Goal: Transaction & Acquisition: Book appointment/travel/reservation

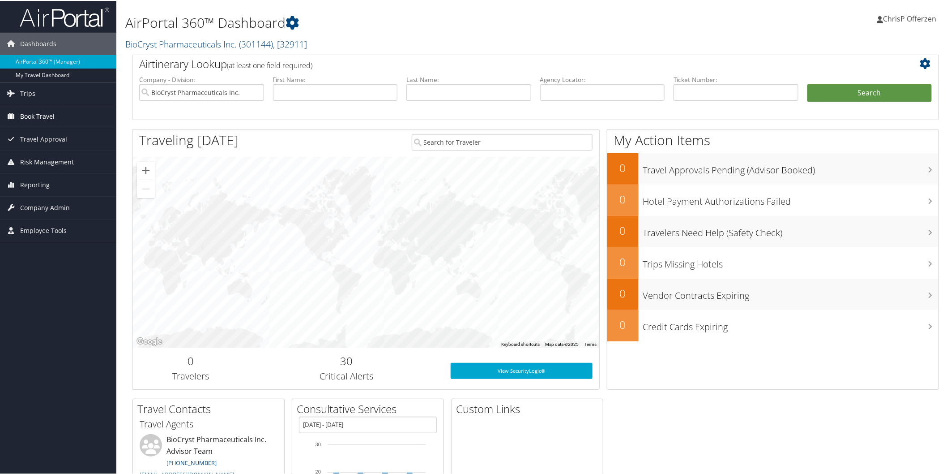
click at [42, 110] on span "Book Travel" at bounding box center [37, 115] width 34 height 22
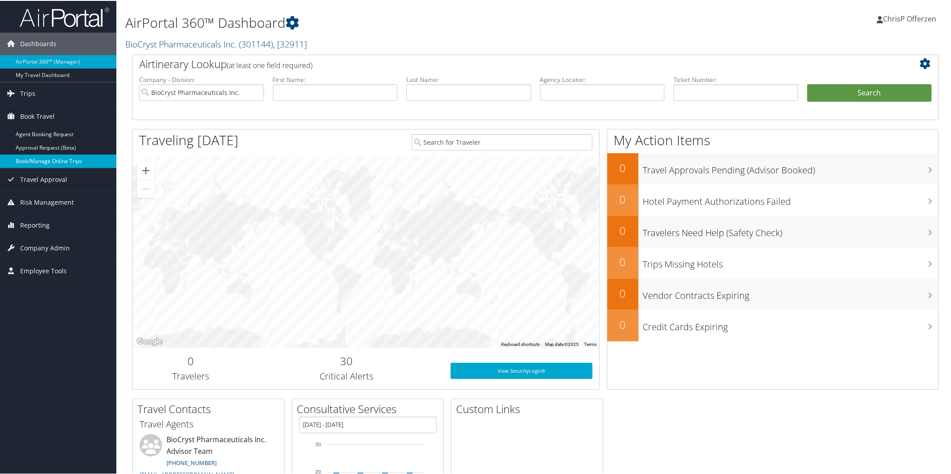
click at [43, 155] on link "Book/Manage Online Trips" at bounding box center [58, 160] width 116 height 13
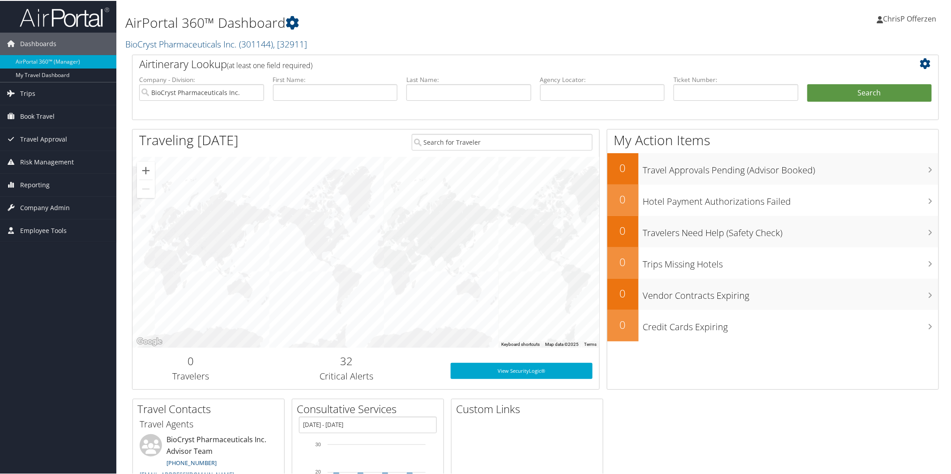
click at [905, 20] on span "ChrisP Offerzen" at bounding box center [910, 18] width 53 height 10
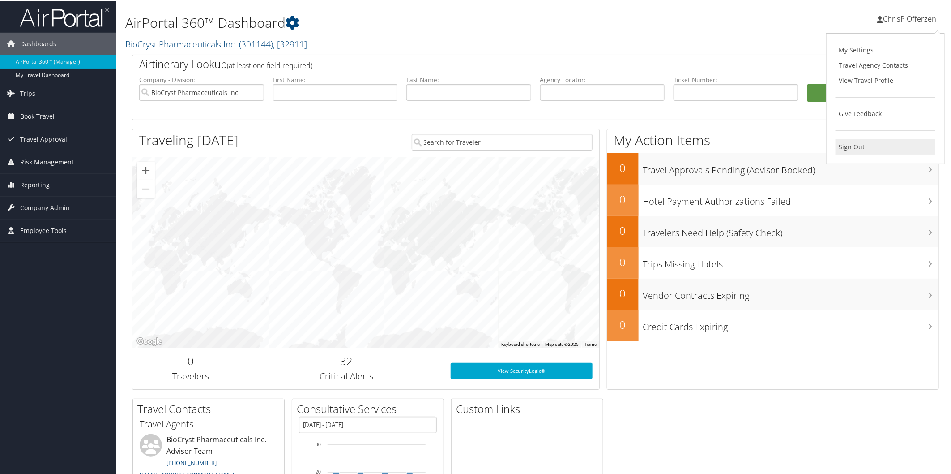
click at [865, 140] on link "Sign Out" at bounding box center [886, 145] width 100 height 15
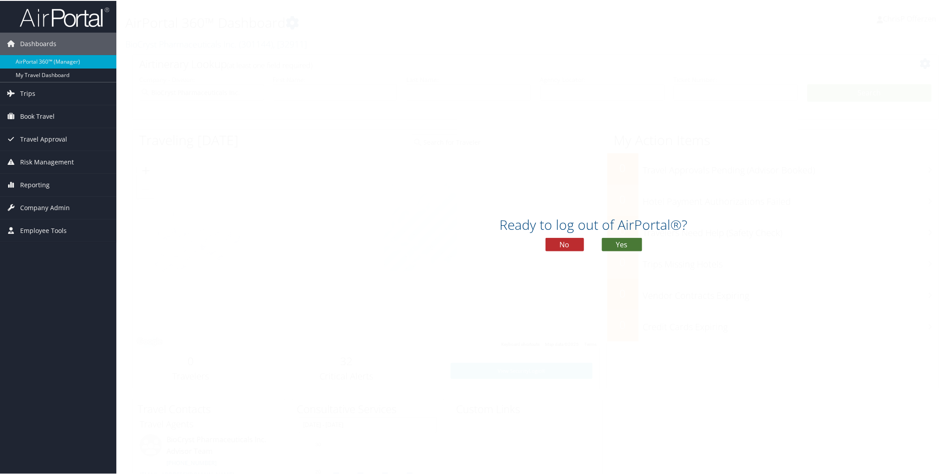
click at [608, 242] on button "Yes" at bounding box center [622, 243] width 40 height 13
